Goal: Navigation & Orientation: Find specific page/section

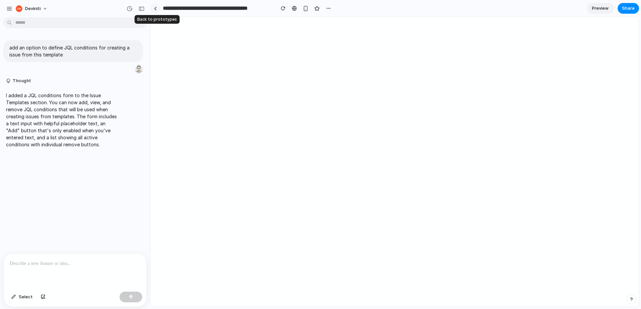
click at [155, 9] on div at bounding box center [155, 9] width 3 height 4
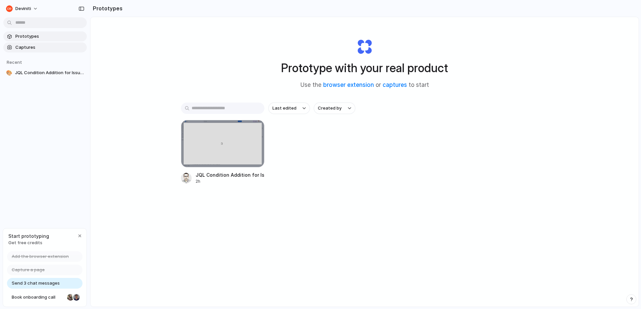
click at [21, 48] on span "Captures" at bounding box center [49, 47] width 69 height 7
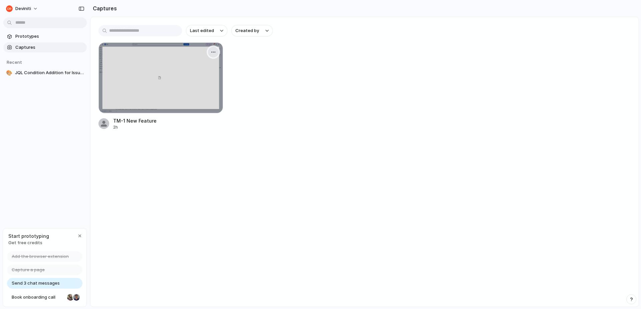
click at [213, 53] on div "button" at bounding box center [213, 51] width 5 height 5
click at [194, 97] on span "Open original page" at bounding box center [194, 99] width 39 height 7
click at [19, 35] on span "Prototypes" at bounding box center [49, 36] width 69 height 7
